Goal: Navigation & Orientation: Find specific page/section

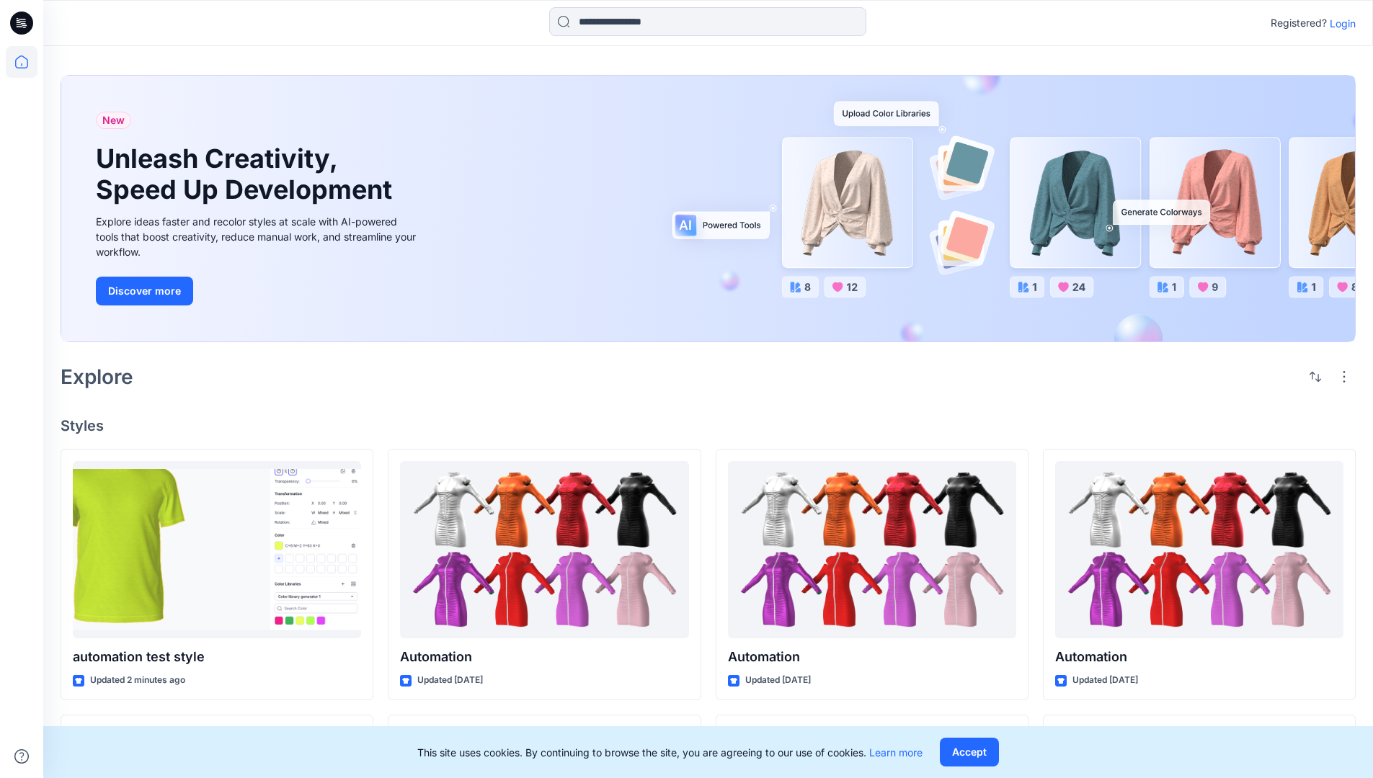
click at [1339, 23] on p "Login" at bounding box center [1343, 23] width 26 height 15
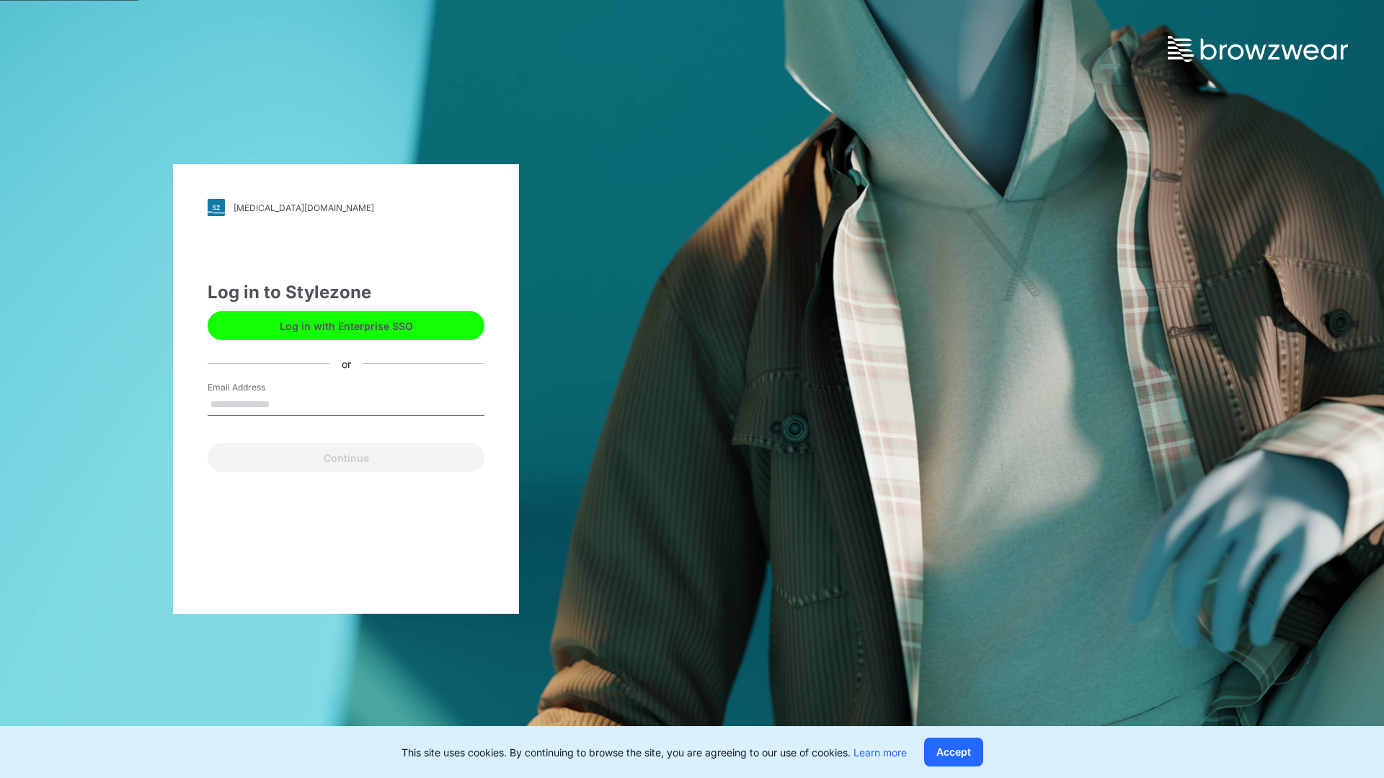
click at [285, 404] on input "Email Address" at bounding box center [346, 405] width 277 height 22
type input "**********"
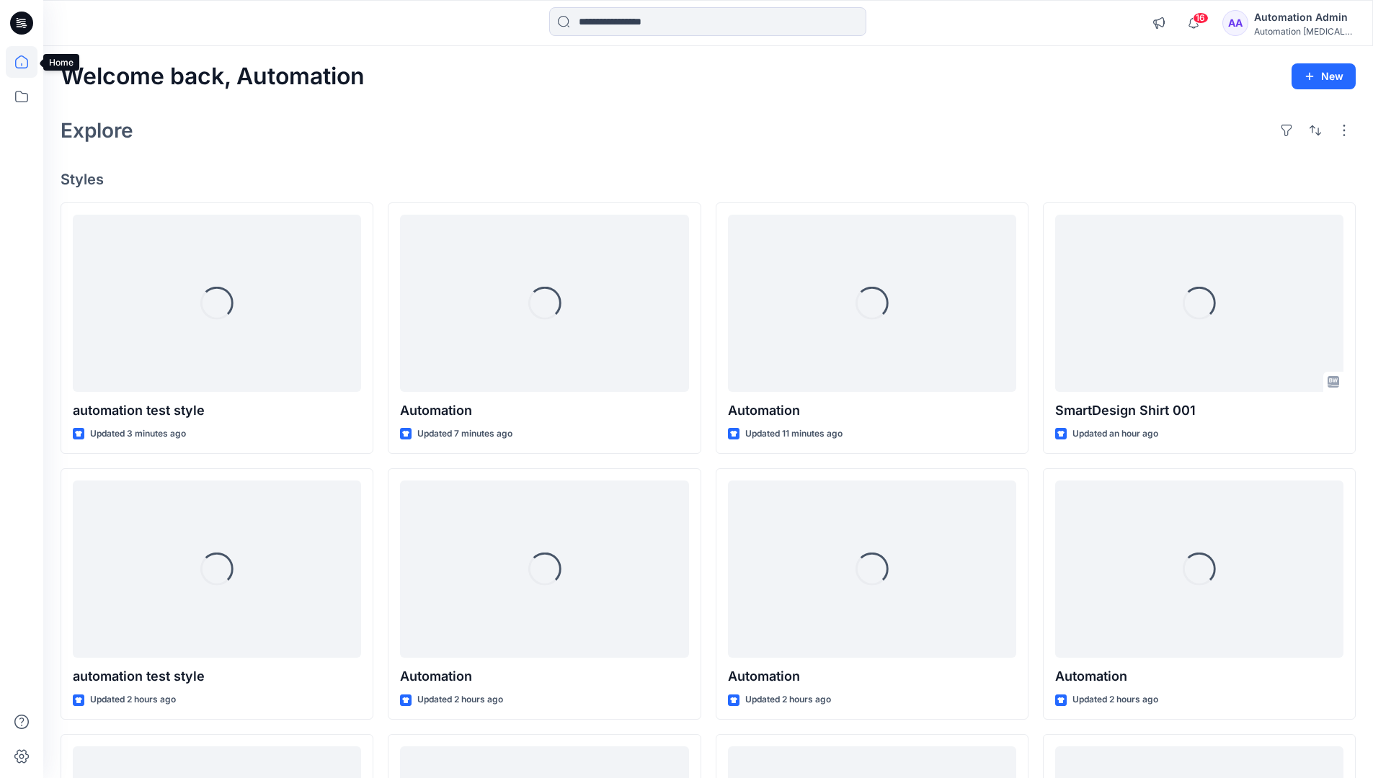
click at [27, 62] on icon at bounding box center [21, 61] width 13 height 13
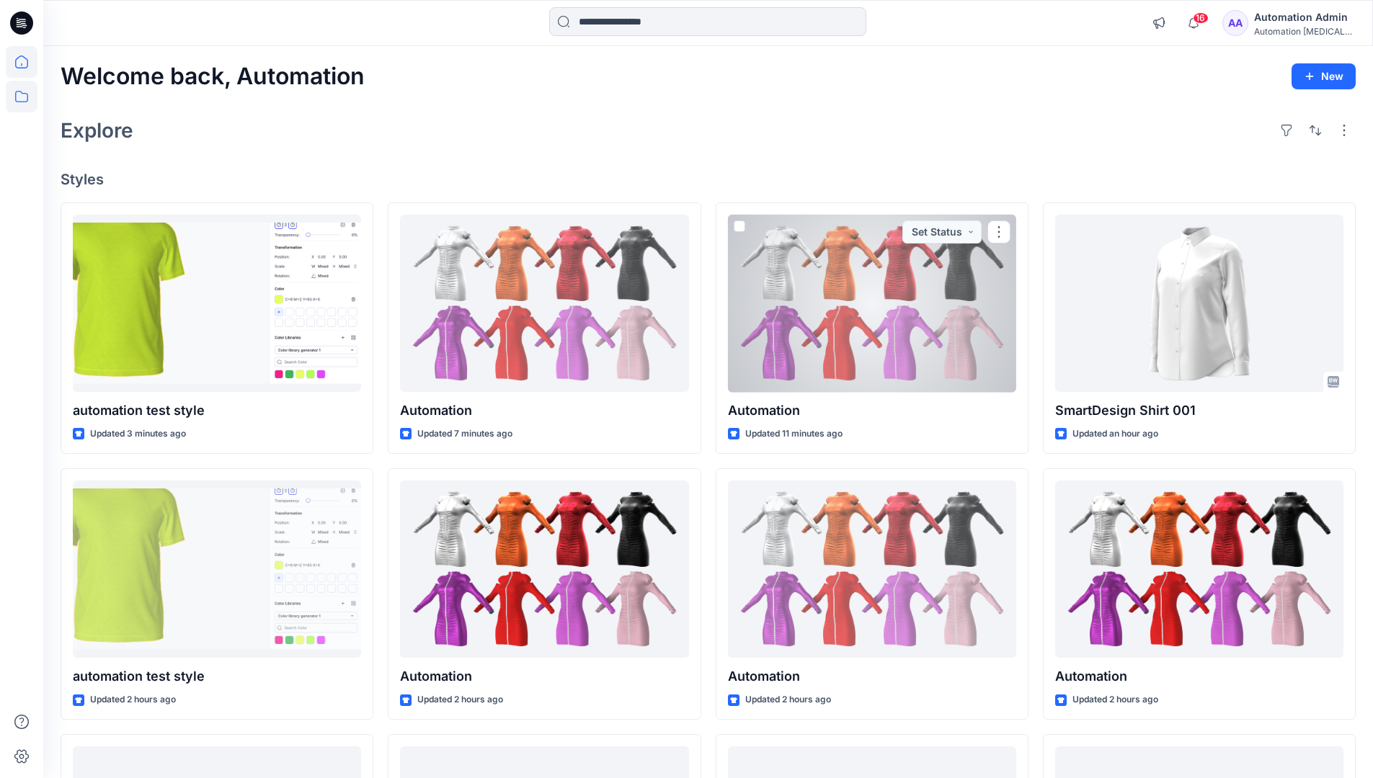
click at [19, 98] on icon at bounding box center [22, 97] width 32 height 32
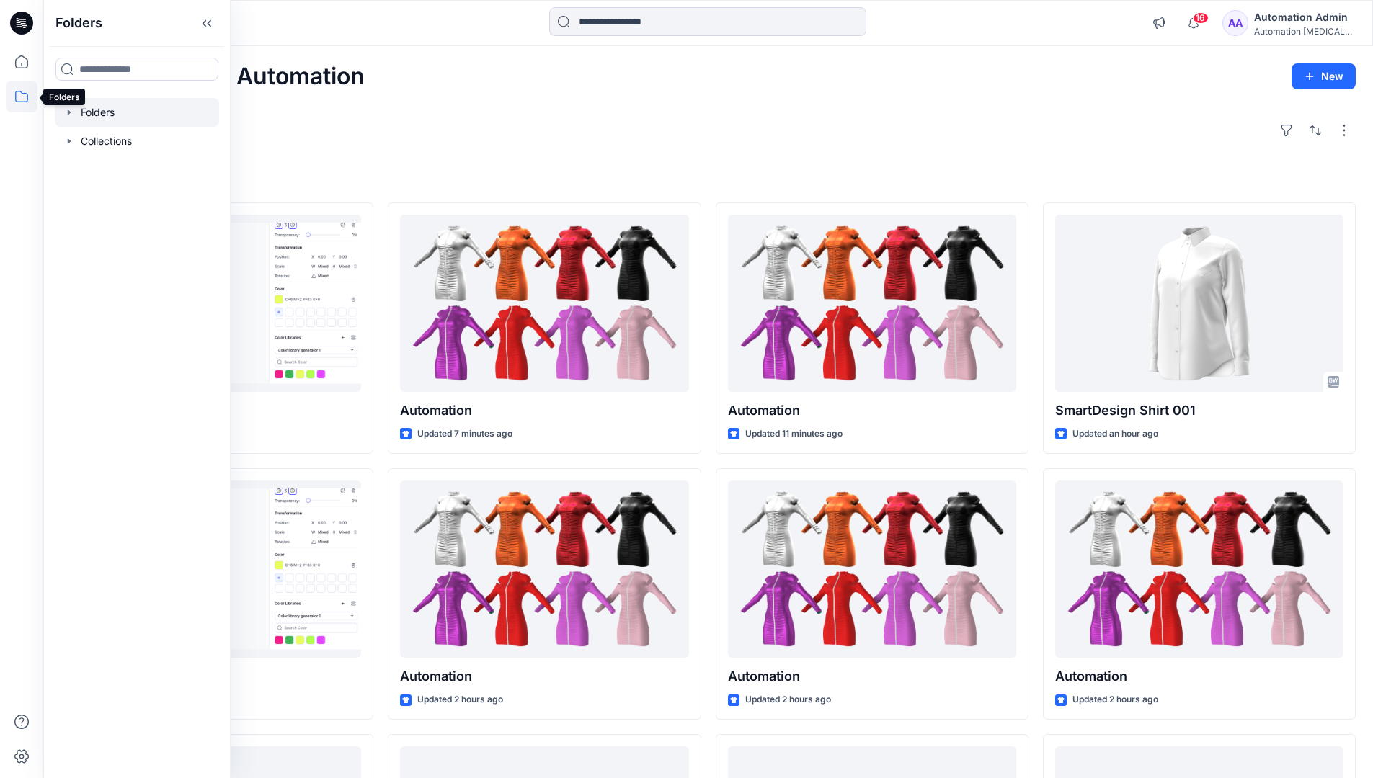
click at [95, 113] on div at bounding box center [137, 112] width 164 height 29
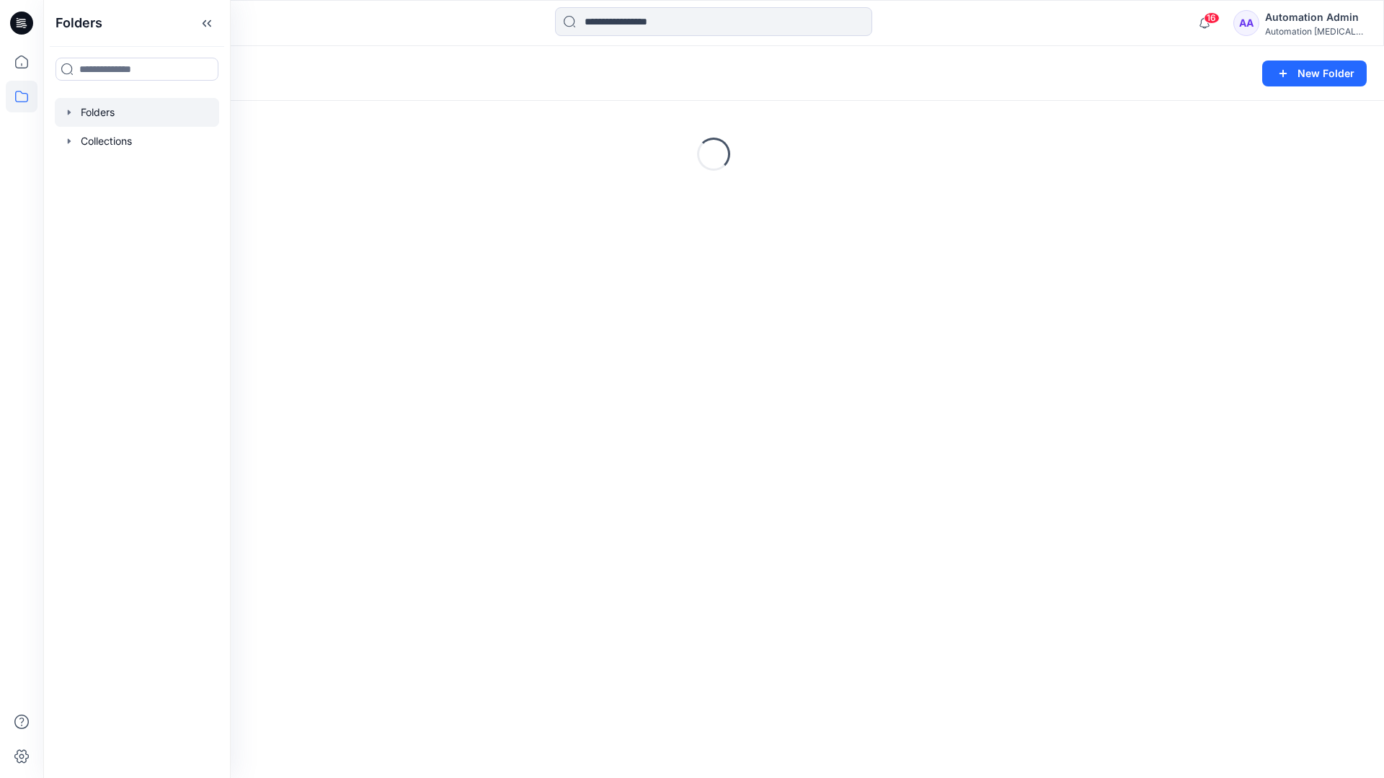
click at [609, 485] on div "Folders New Folder Loading..." at bounding box center [713, 412] width 1341 height 732
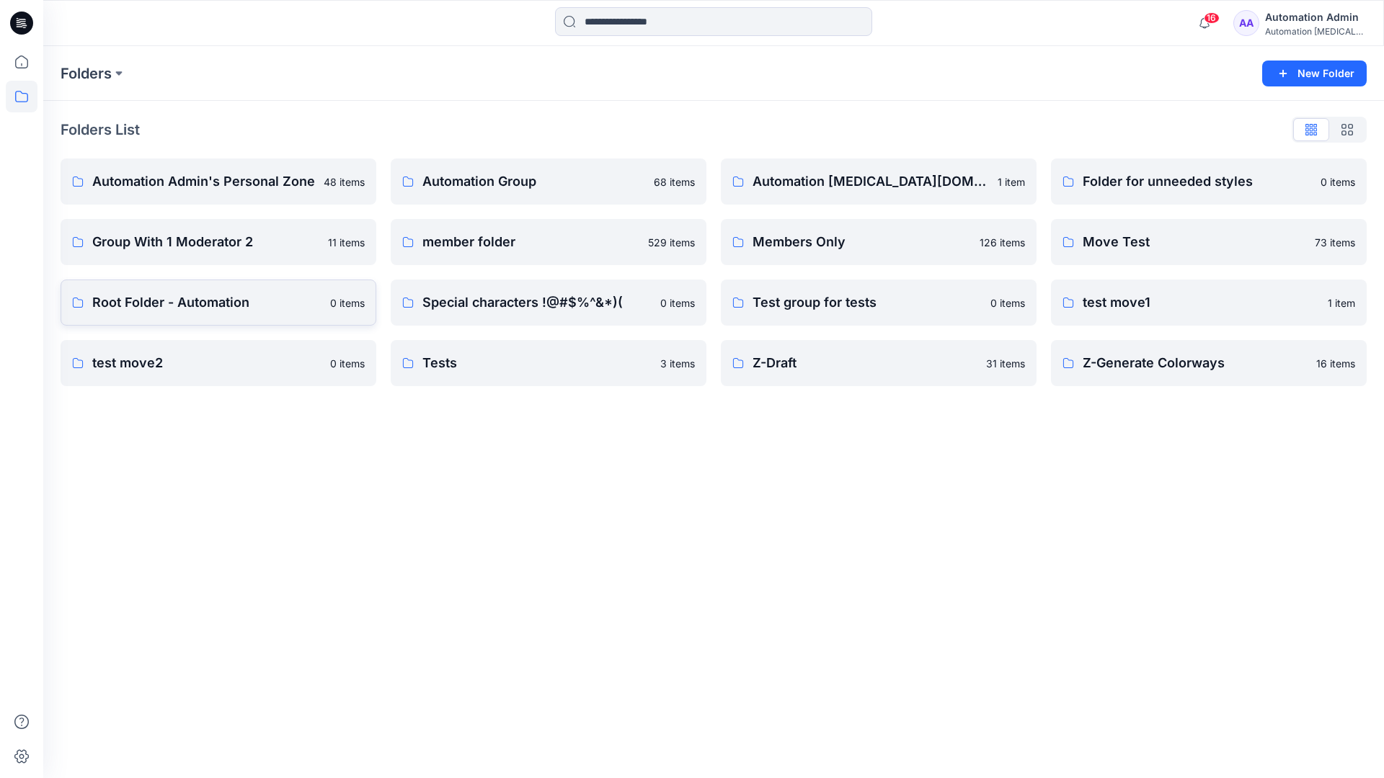
click at [135, 304] on p "Root Folder - Automation" at bounding box center [206, 303] width 229 height 20
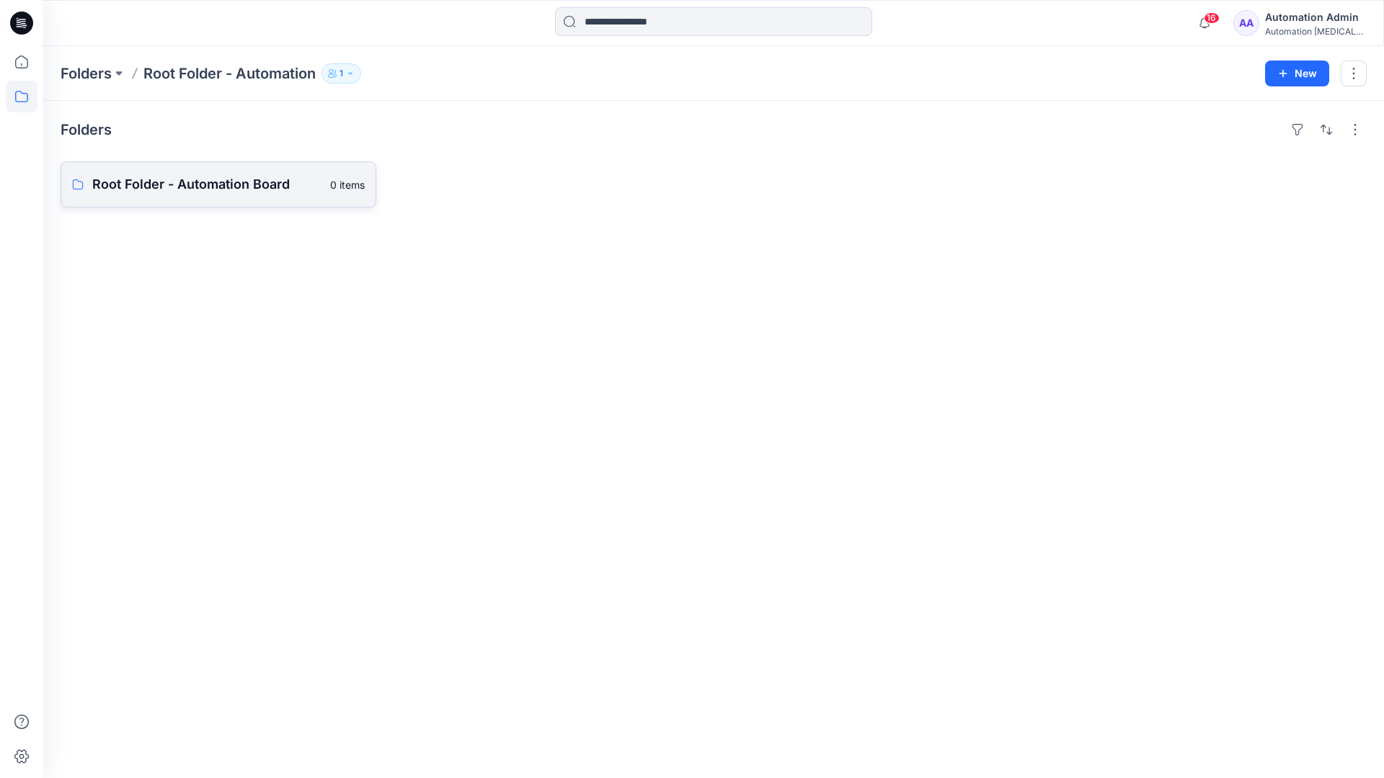
click at [263, 197] on link "Root Folder - Automation Board 0 items" at bounding box center [219, 184] width 316 height 46
